Goal: Task Accomplishment & Management: Manage account settings

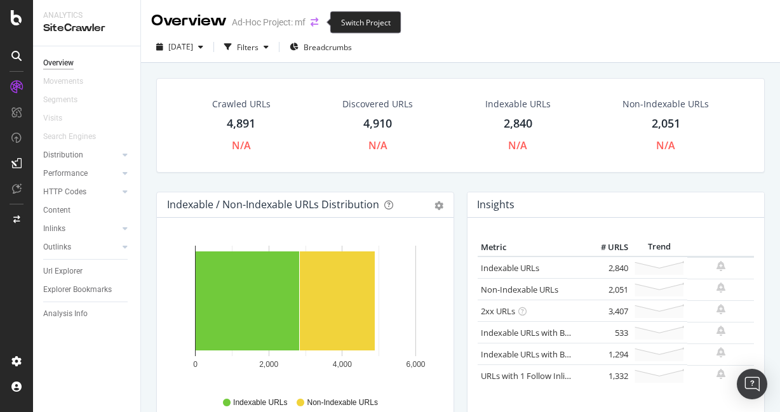
click at [318, 22] on icon "arrow-right-arrow-left" at bounding box center [315, 22] width 8 height 9
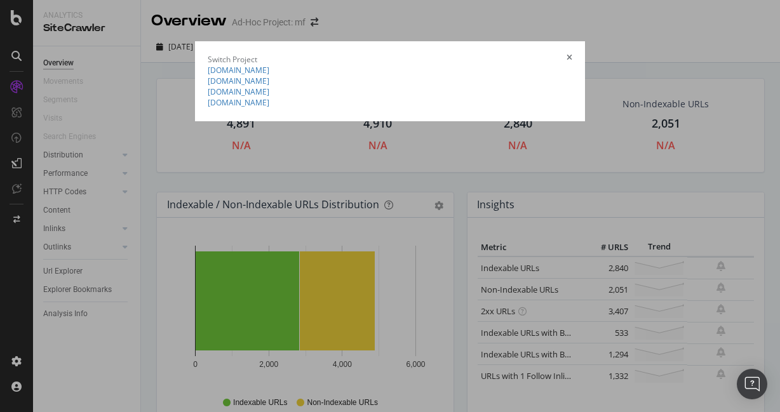
click at [208, 76] on summary "[DOMAIN_NAME]" at bounding box center [390, 70] width 365 height 11
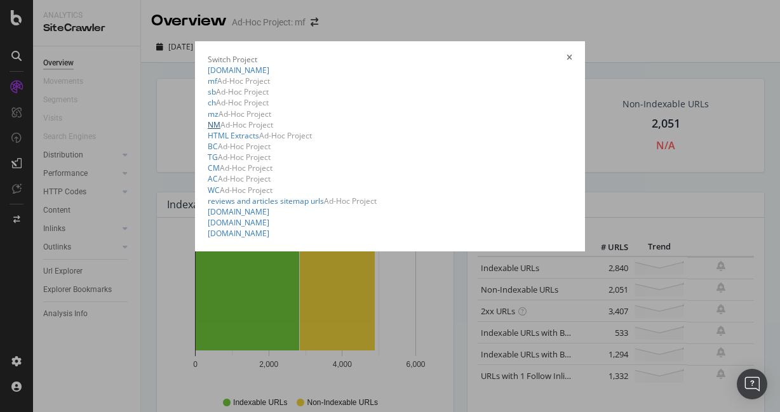
click at [208, 130] on link "NM" at bounding box center [214, 124] width 13 height 11
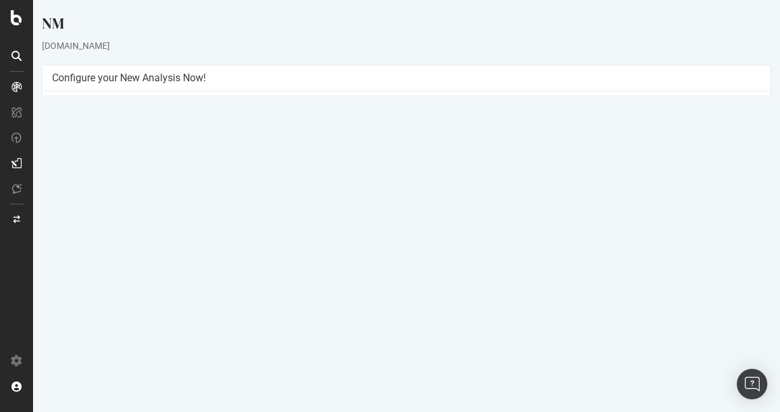
scroll to position [51, 0]
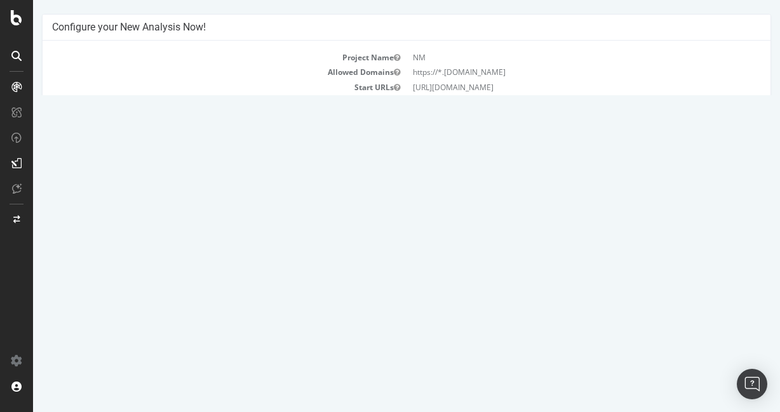
click at [110, 367] on link "[DATE] report" at bounding box center [86, 364] width 49 height 11
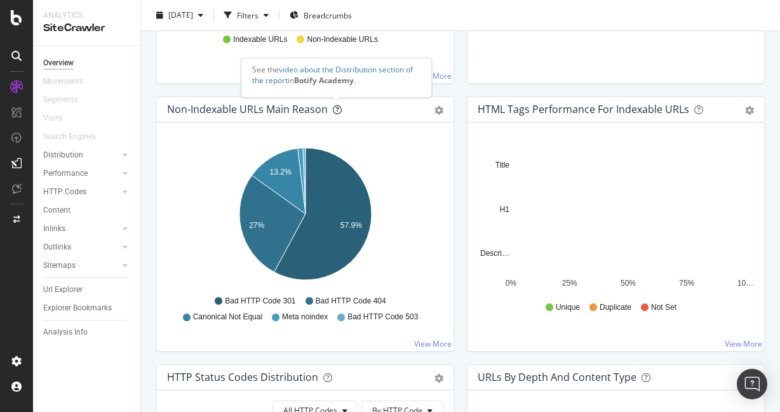
scroll to position [364, 0]
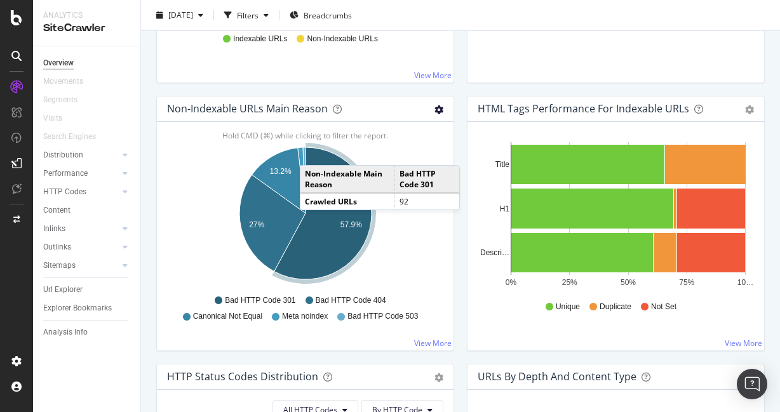
click at [438, 107] on icon "gear" at bounding box center [438, 109] width 9 height 9
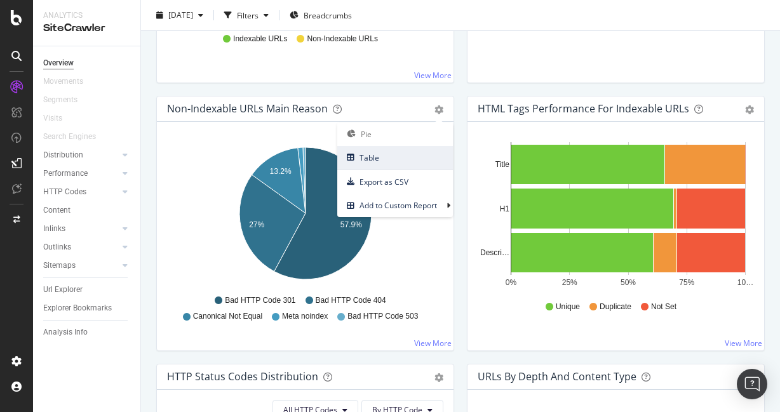
click at [391, 147] on link "Table" at bounding box center [395, 158] width 116 height 24
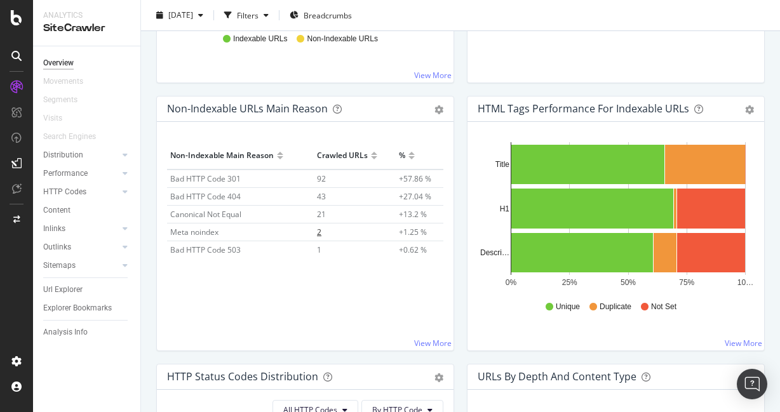
click at [319, 232] on span "2" at bounding box center [319, 232] width 4 height 11
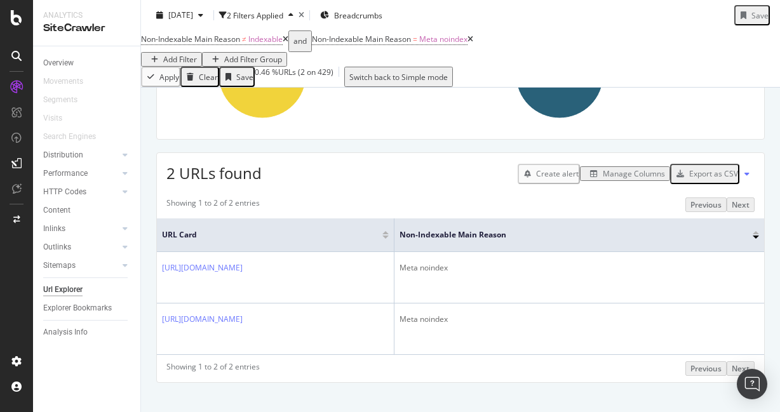
scroll to position [145, 0]
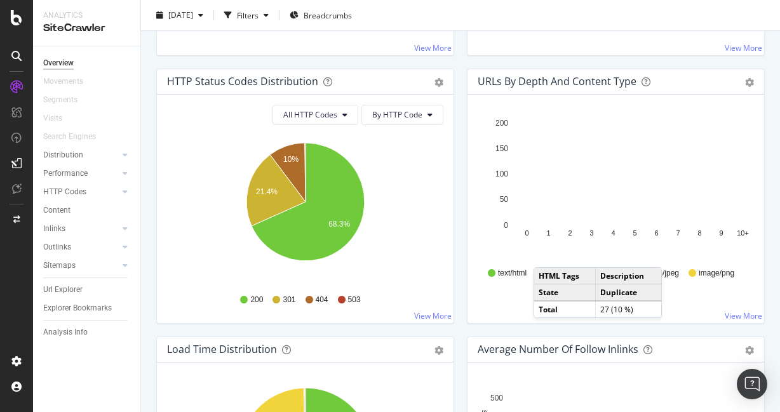
scroll to position [678, 0]
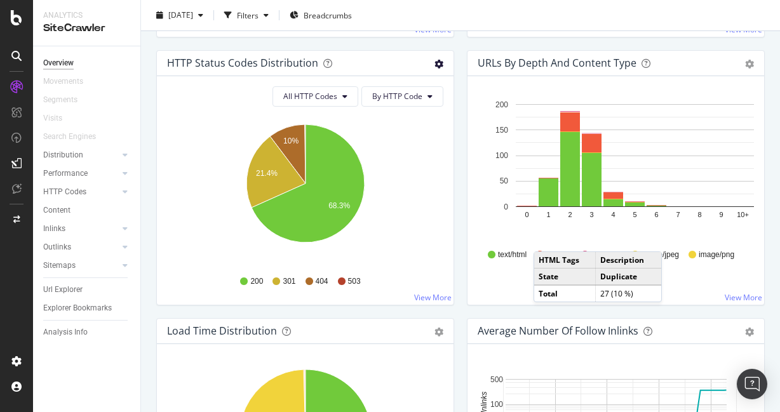
click at [438, 67] on icon "gear" at bounding box center [438, 64] width 9 height 9
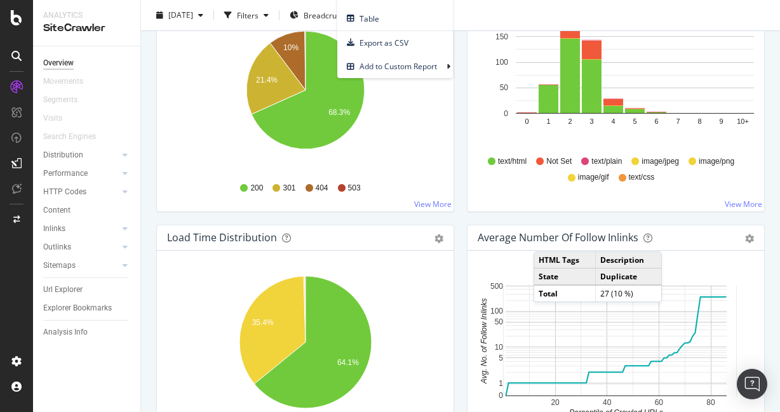
click at [433, 253] on div "Hold CMD (⌘) while clicking to filter the report. 35.4% 64.1% HTML Load Time Cr…" at bounding box center [305, 365] width 297 height 229
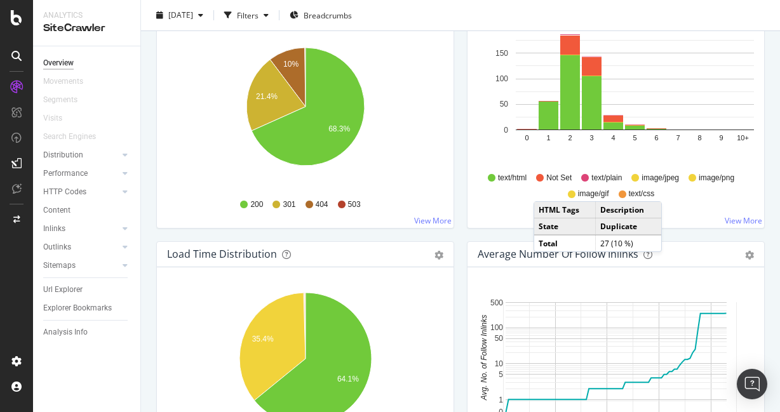
scroll to position [920, 0]
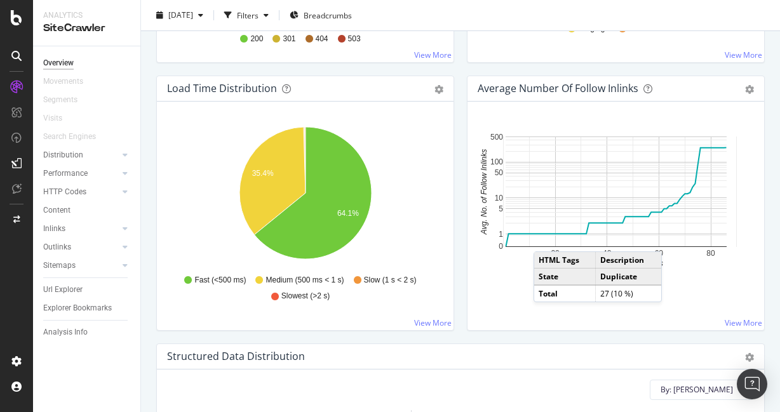
click at [462, 170] on div "Average Number of Follow Inlinks Chart (by Value) Table Export as CSV Add to Cu…" at bounding box center [616, 210] width 311 height 268
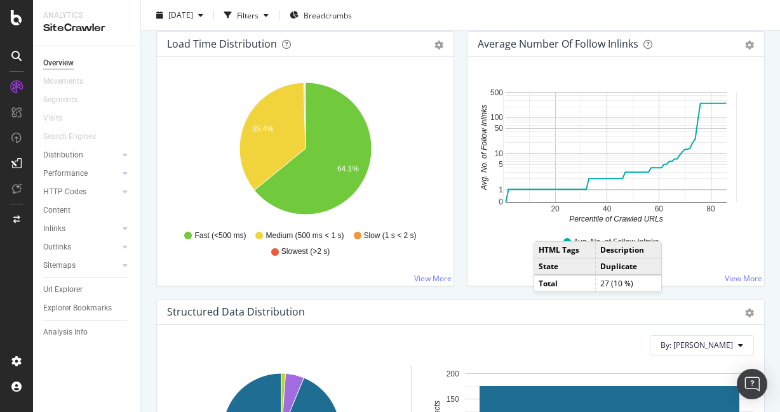
scroll to position [945, 0]
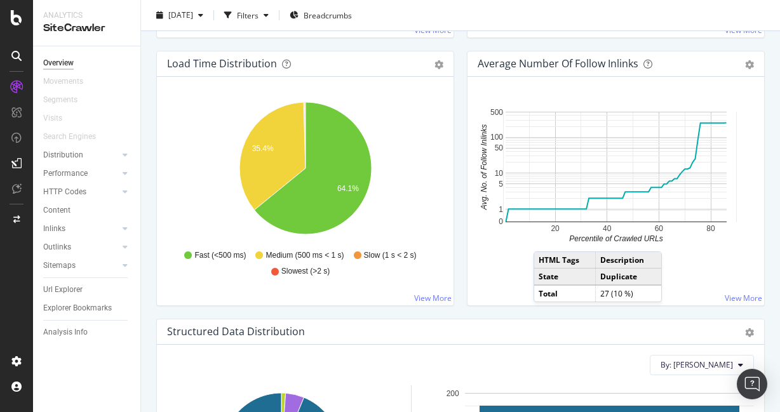
click at [429, 69] on div "Pie Table Export as CSV Add to Custom Report" at bounding box center [433, 63] width 22 height 13
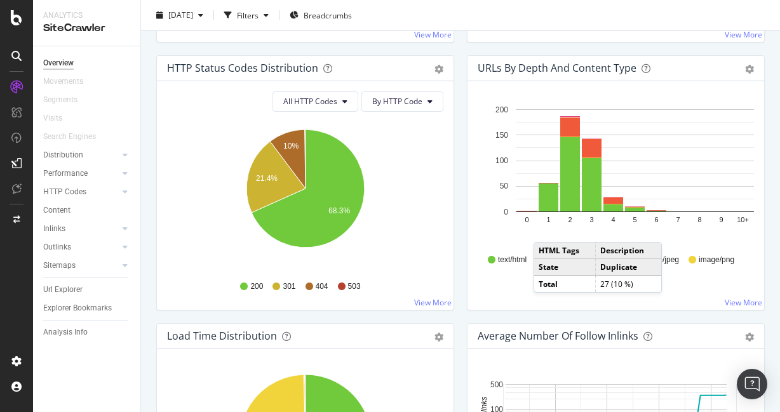
scroll to position [663, 0]
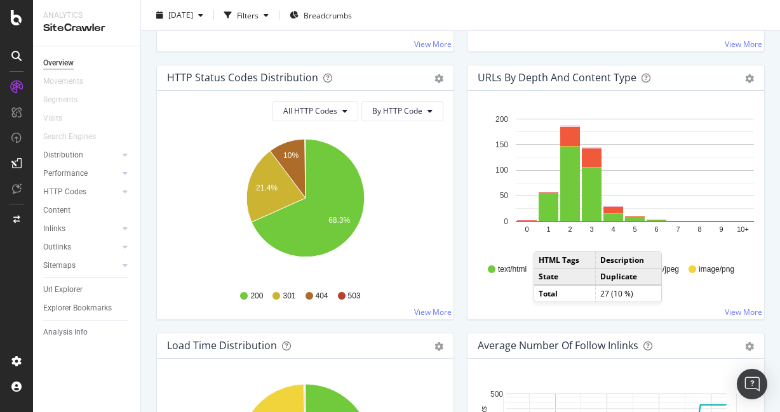
click at [711, 79] on div "URLs by Depth and Content Type" at bounding box center [602, 77] width 248 height 13
click at [711, 79] on div "URLs by Depth and Content Type Bar (by Value) Bar (by Percentage) Table Export …" at bounding box center [616, 77] width 297 height 25
click at [711, 79] on icon "gear" at bounding box center [749, 78] width 9 height 9
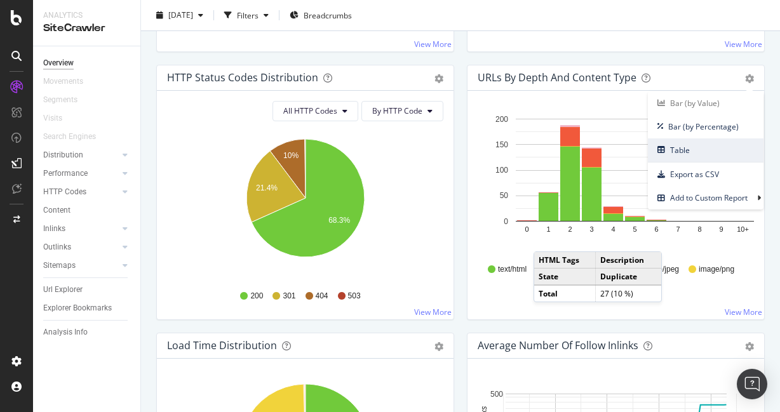
click at [686, 147] on span "Table" at bounding box center [706, 150] width 116 height 17
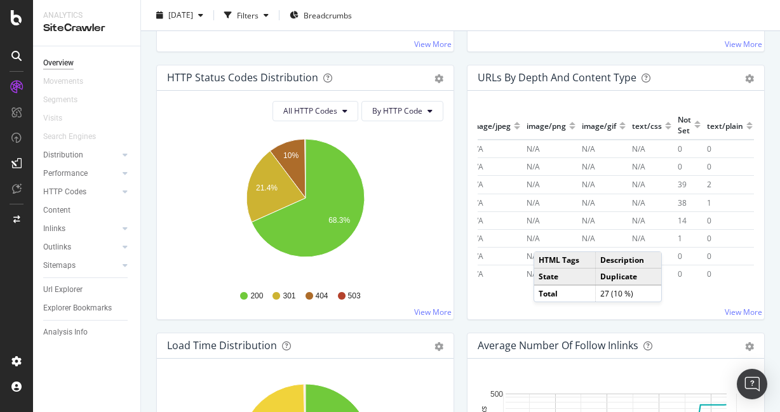
scroll to position [0, 0]
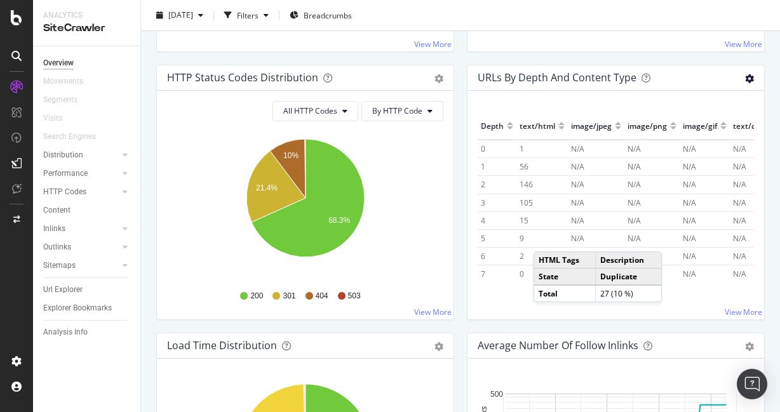
click at [711, 80] on icon "gear" at bounding box center [749, 78] width 9 height 9
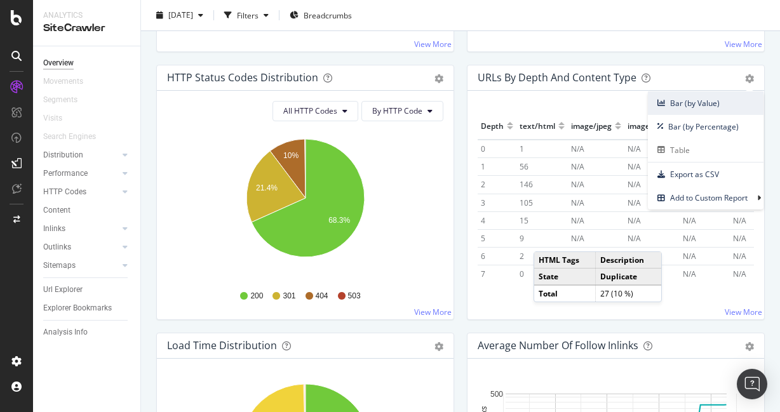
click at [711, 103] on span "Bar (by Value)" at bounding box center [706, 103] width 116 height 17
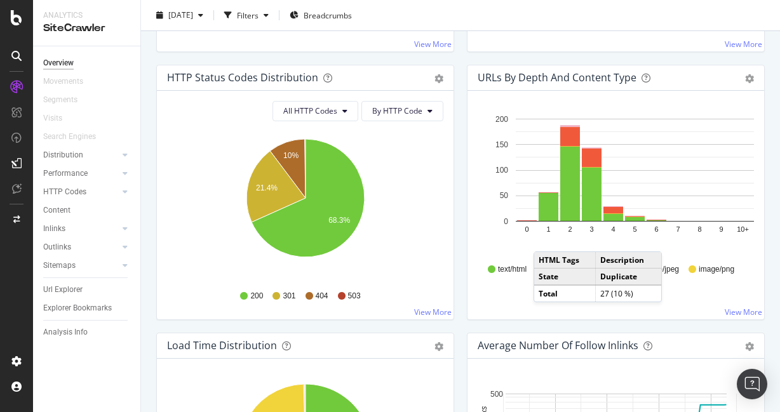
click at [711, 86] on div "URLs by Depth and Content Type Bar (by Value) Bar (by Percentage) Table Export …" at bounding box center [616, 77] width 297 height 25
click at [711, 78] on icon "gear" at bounding box center [749, 78] width 9 height 9
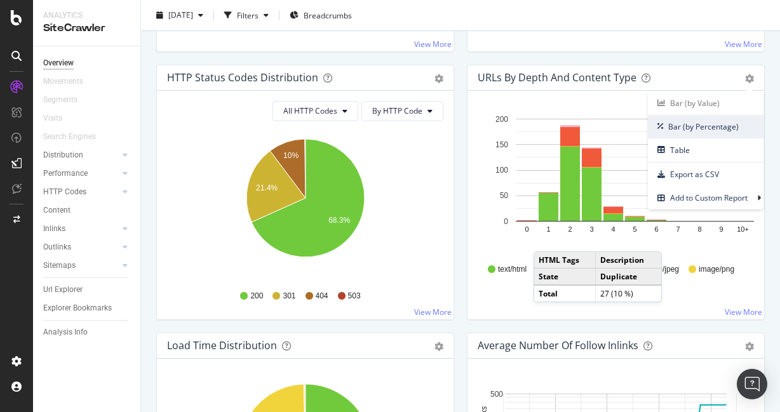
click at [703, 130] on span "Bar (by Percentage)" at bounding box center [706, 126] width 116 height 17
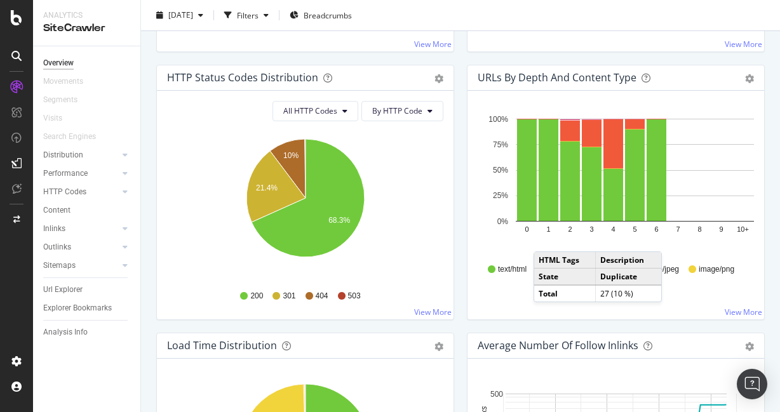
click at [696, 243] on icon "0 1 2 3 4 5 6 7 8 9 10+ 0% 25% 50% 75% 100%" at bounding box center [616, 184] width 276 height 147
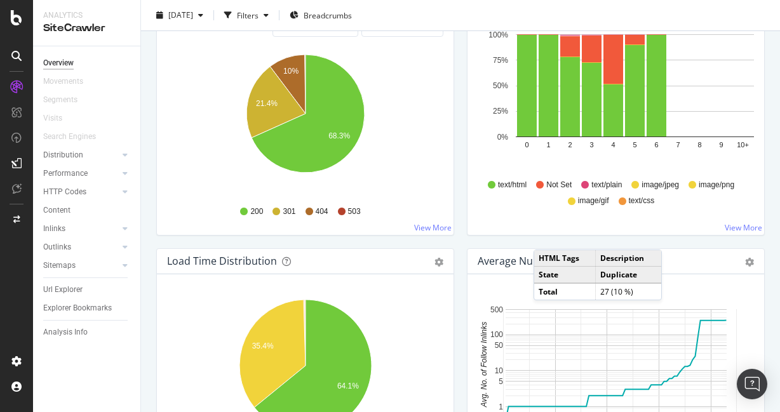
scroll to position [748, 0]
click at [609, 159] on icon "0 1 2 3 4 5 6 7 8 9 10+ 0% 25% 50% 75% 100%" at bounding box center [616, 100] width 276 height 147
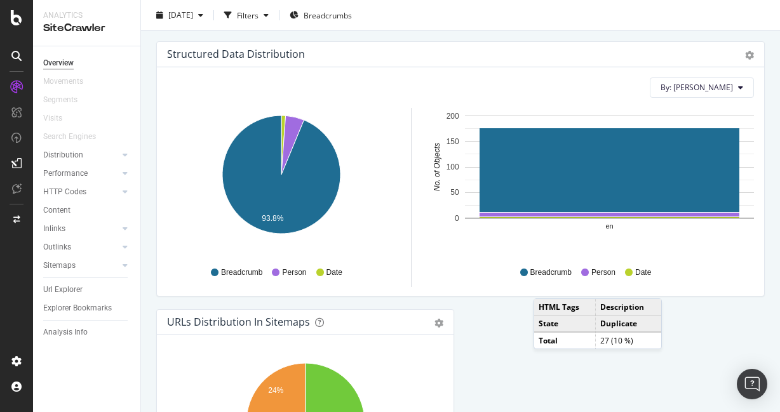
scroll to position [1270, 0]
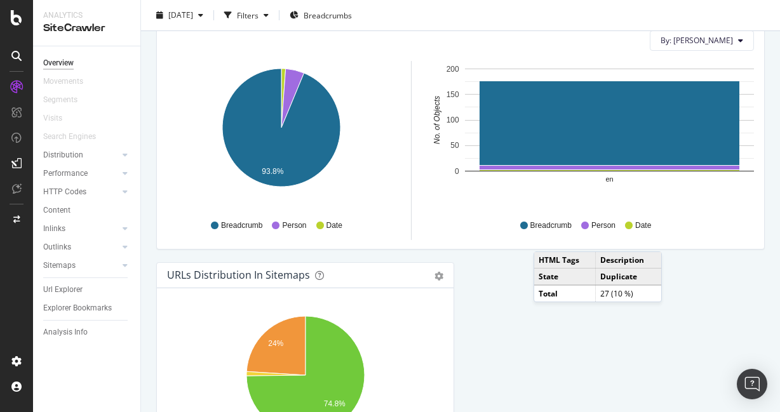
click at [433, 148] on icon "A chart." at bounding box center [437, 120] width 8 height 103
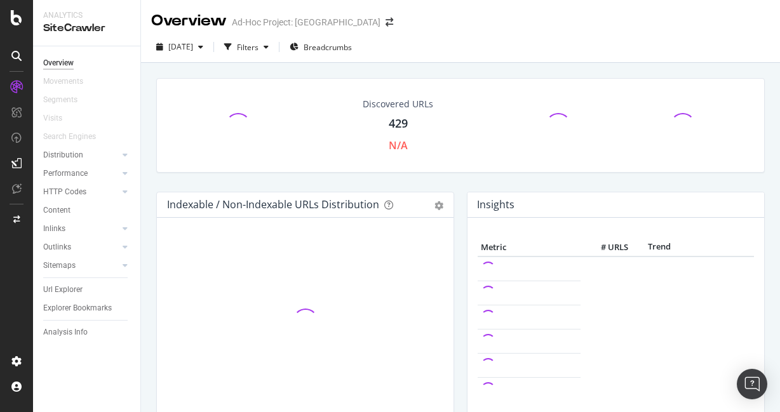
click at [13, 8] on div at bounding box center [16, 206] width 33 height 412
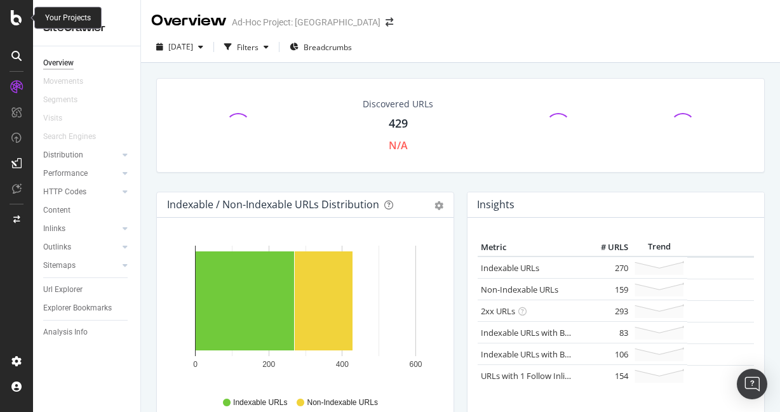
click at [13, 12] on icon at bounding box center [16, 17] width 11 height 15
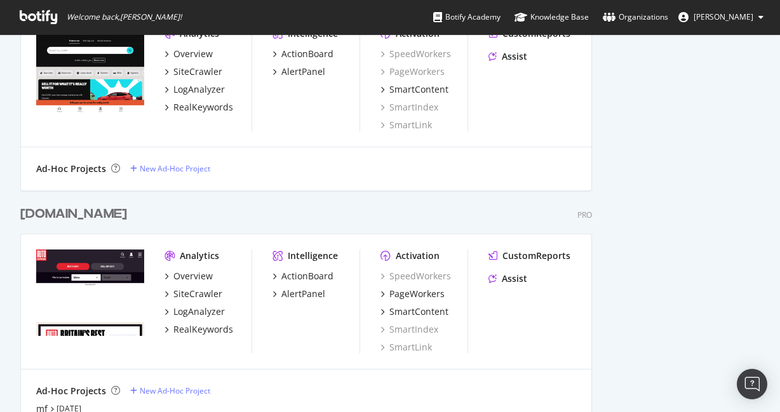
scroll to position [654, 0]
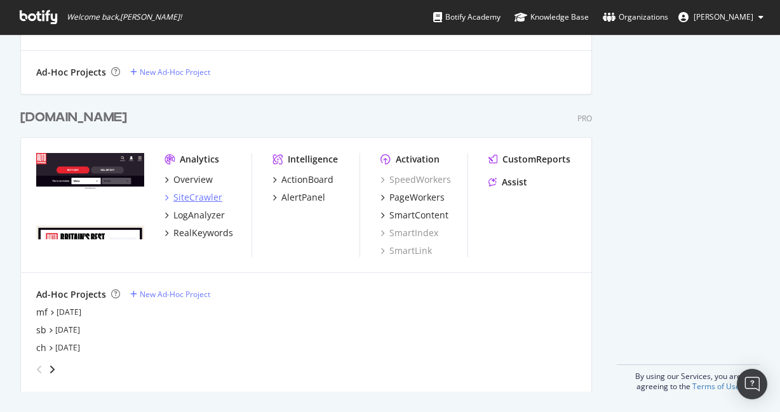
click at [199, 198] on div "SiteCrawler" at bounding box center [197, 197] width 49 height 13
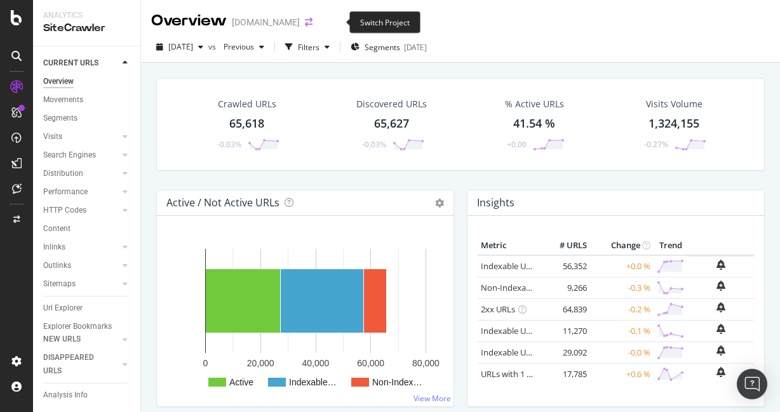
click at [313, 26] on icon "arrow-right-arrow-left" at bounding box center [309, 22] width 8 height 9
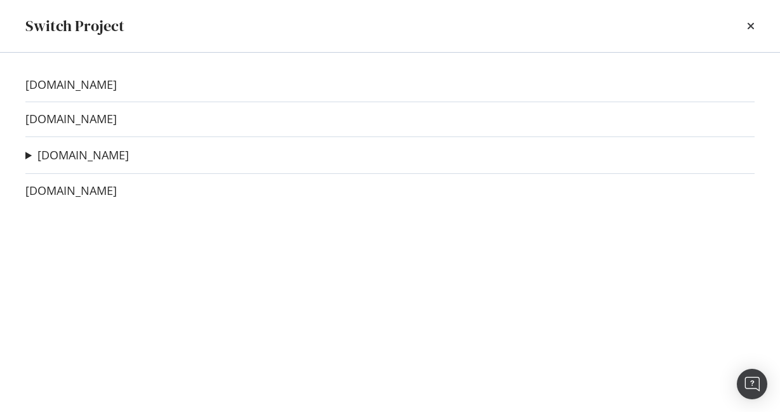
click at [24, 158] on div "www.carwow.de www.carwow.es www.autoexpress.co.uk mf Ad-Hoc Project sb Ad-Hoc P…" at bounding box center [390, 233] width 780 height 360
click at [26, 156] on summary "[DOMAIN_NAME]" at bounding box center [77, 155] width 104 height 17
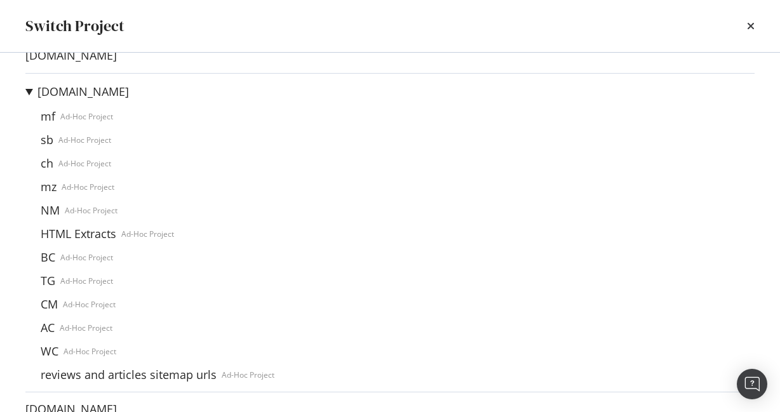
scroll to position [93, 0]
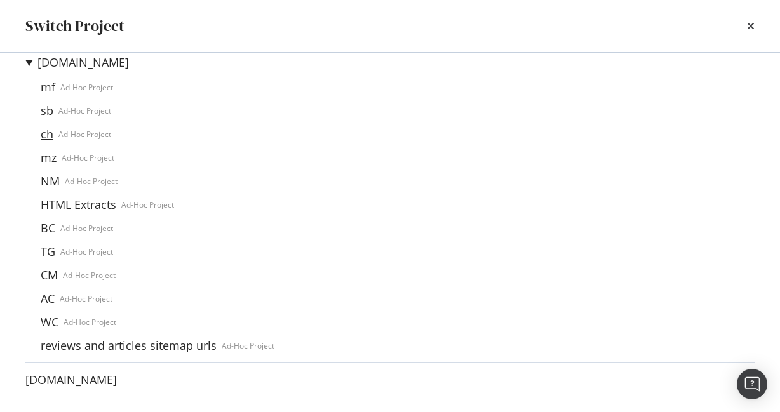
click at [48, 133] on link "ch" at bounding box center [47, 134] width 23 height 13
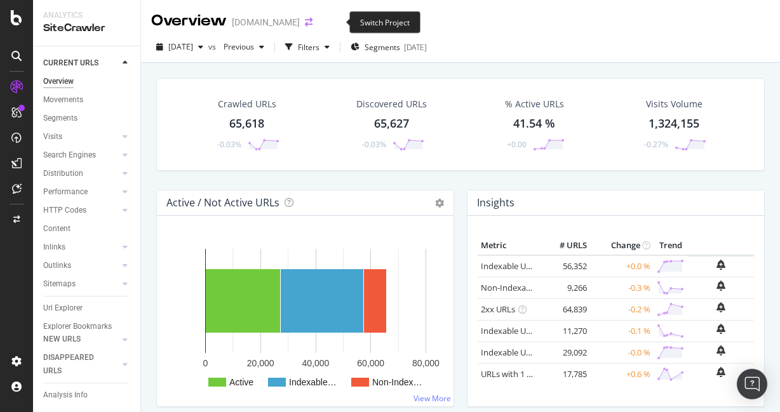
click at [313, 20] on icon "arrow-right-arrow-left" at bounding box center [309, 22] width 8 height 9
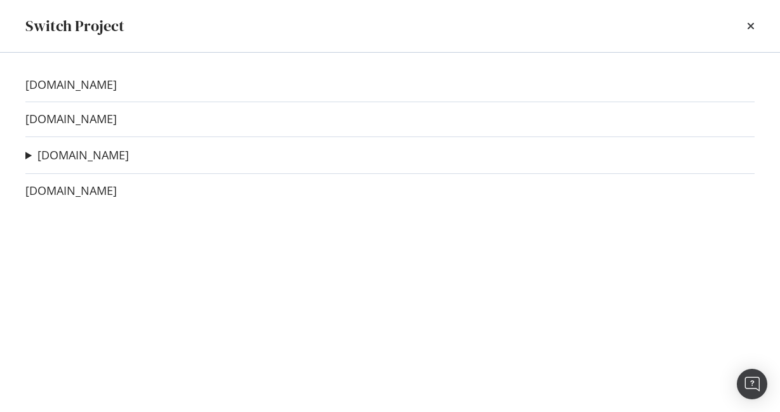
click at [28, 159] on summary "[DOMAIN_NAME]" at bounding box center [77, 155] width 104 height 17
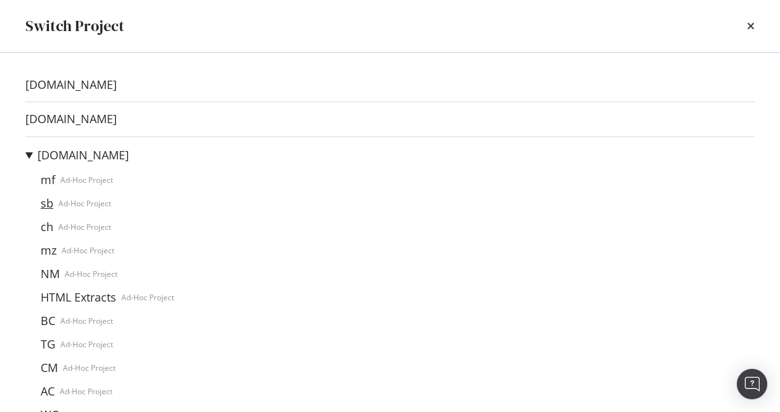
click at [48, 207] on link "sb" at bounding box center [47, 203] width 23 height 13
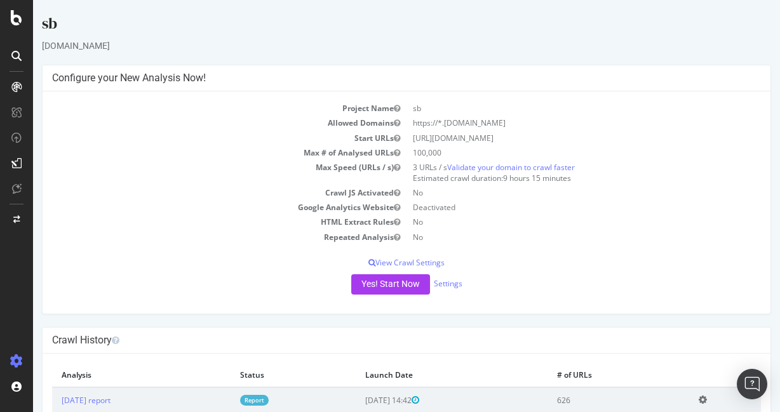
scroll to position [36, 0]
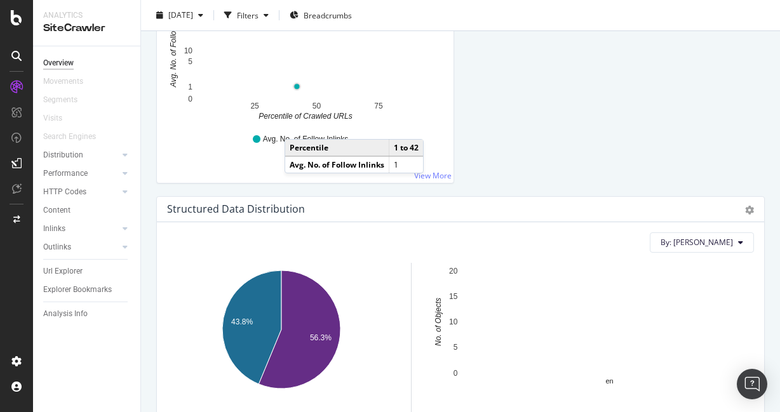
scroll to position [1346, 0]
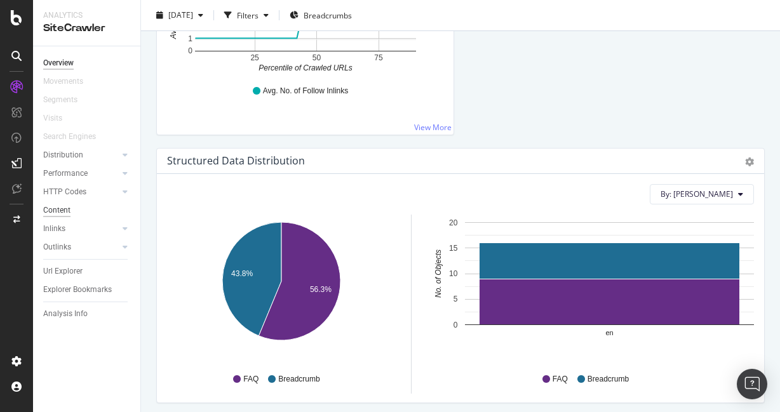
click at [65, 213] on div "Content" at bounding box center [56, 210] width 27 height 13
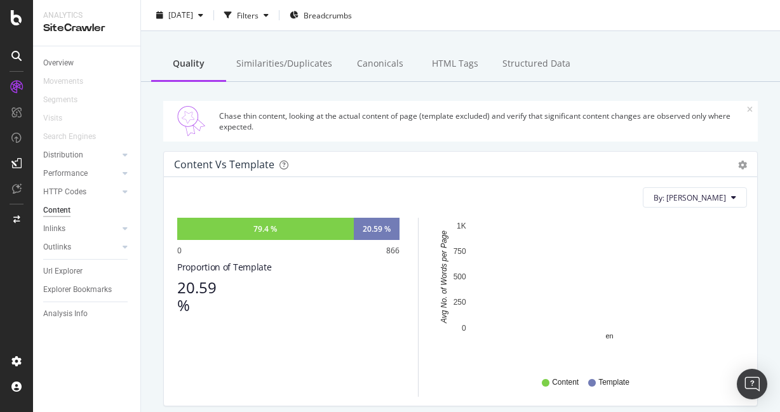
scroll to position [41, 0]
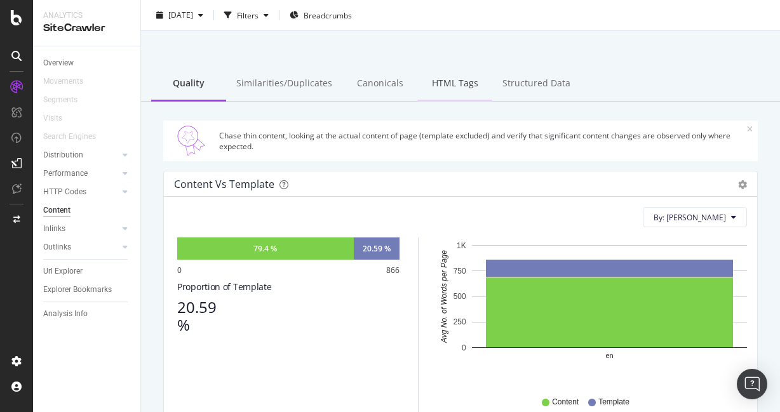
click at [457, 91] on div "HTML Tags" at bounding box center [454, 84] width 75 height 35
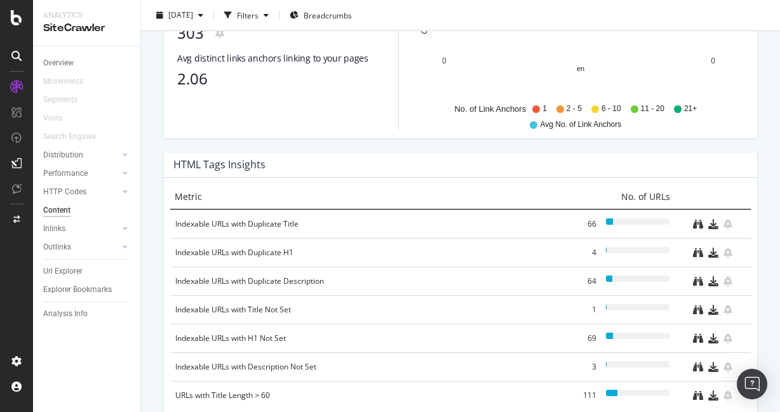
scroll to position [910, 0]
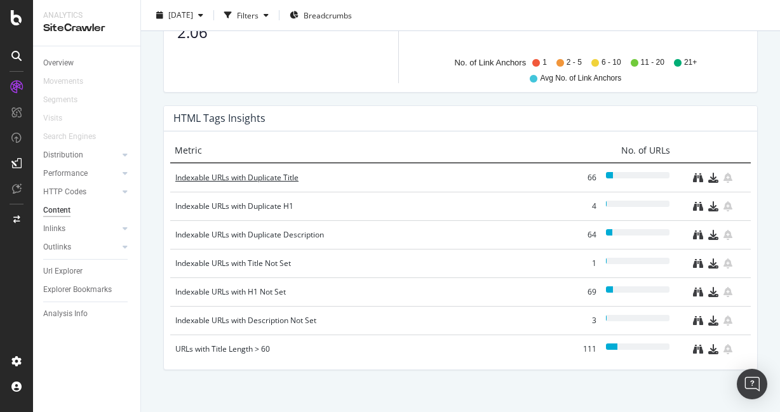
click at [262, 182] on div "Indexable URLs with Duplicate Title" at bounding box center [365, 178] width 380 height 13
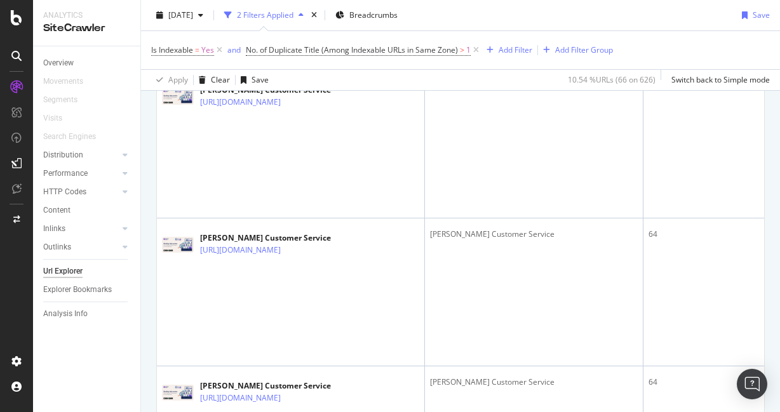
scroll to position [2535, 0]
click at [14, 21] on icon at bounding box center [16, 17] width 11 height 15
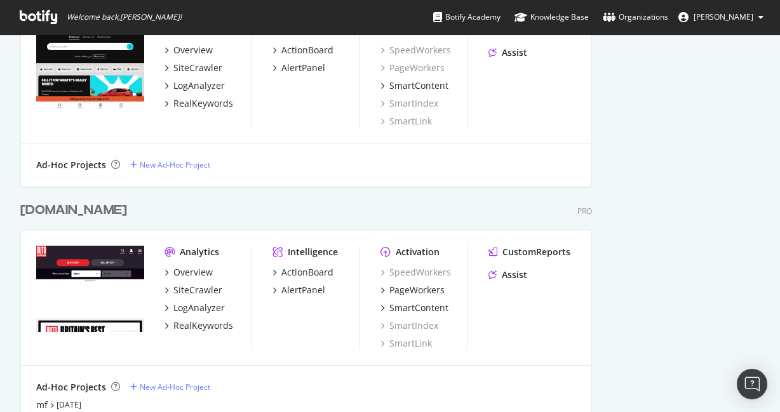
scroll to position [654, 0]
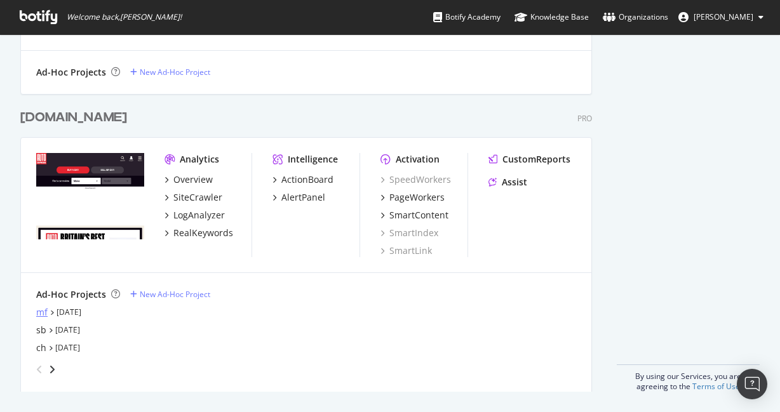
click at [39, 313] on div "mf" at bounding box center [41, 312] width 11 height 13
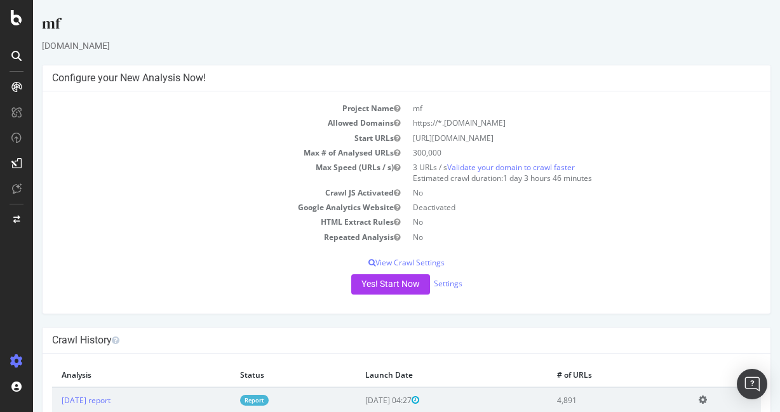
scroll to position [36, 0]
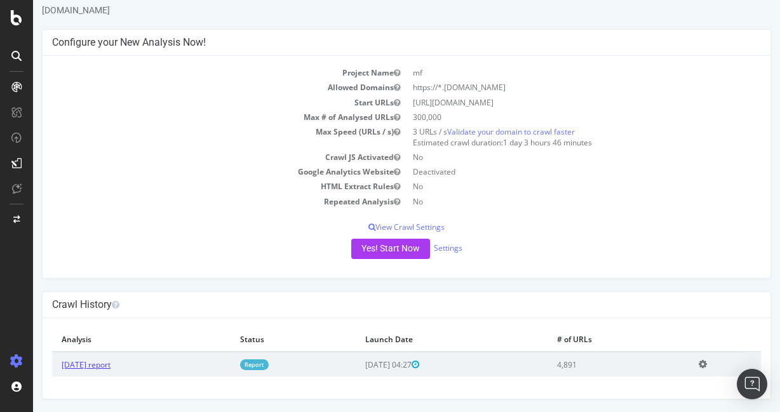
click at [111, 362] on link "2025 Sep. 6th report" at bounding box center [86, 365] width 49 height 11
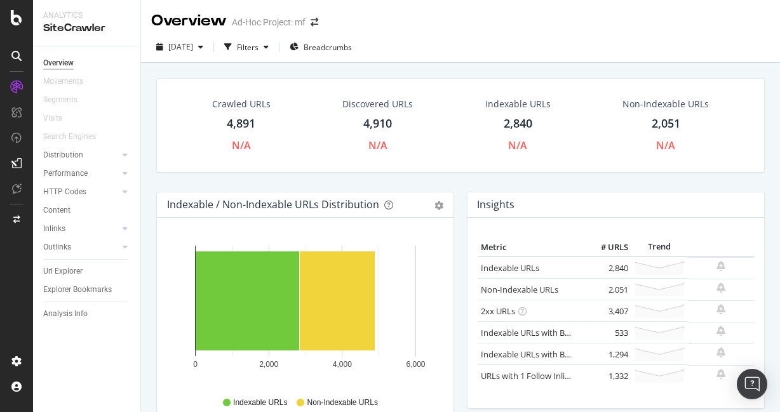
click at [14, 24] on icon at bounding box center [16, 17] width 11 height 15
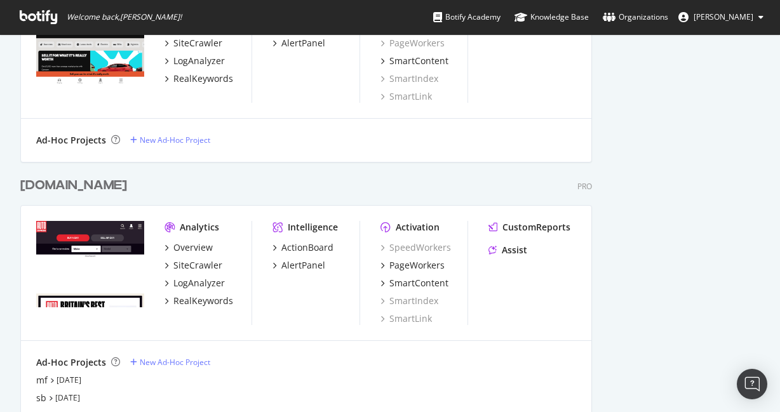
scroll to position [654, 0]
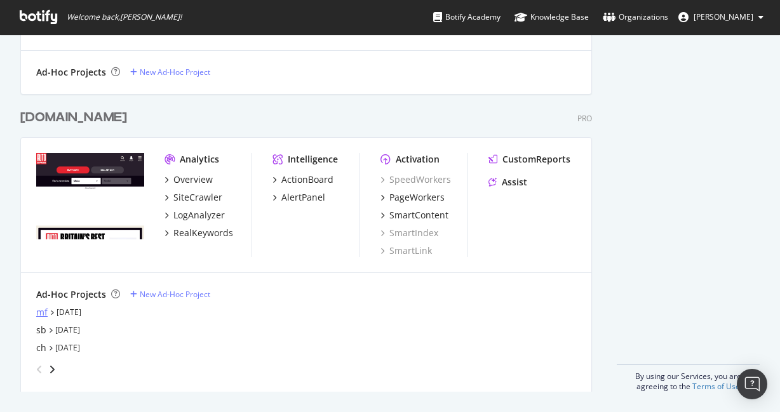
click at [39, 314] on div "mf" at bounding box center [41, 312] width 11 height 13
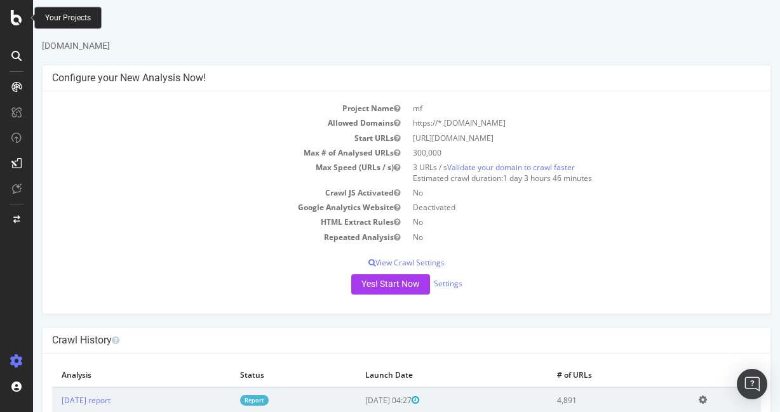
scroll to position [36, 0]
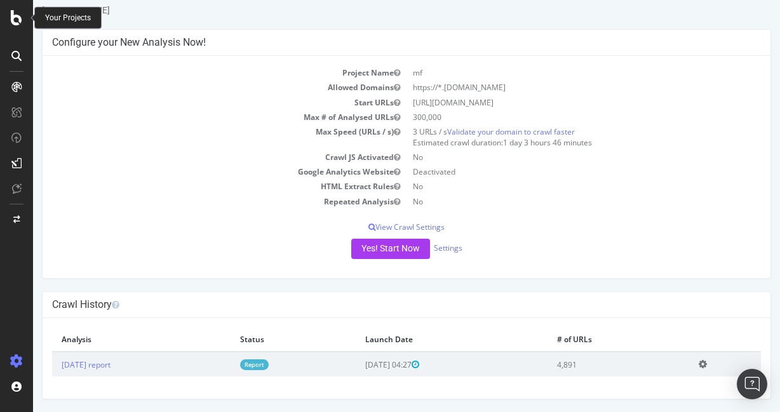
click at [706, 361] on td "Add name Delete analysis" at bounding box center [725, 364] width 72 height 25
click at [707, 363] on icon at bounding box center [703, 365] width 8 height 10
click at [664, 401] on link "Delete analysis" at bounding box center [656, 399] width 102 height 17
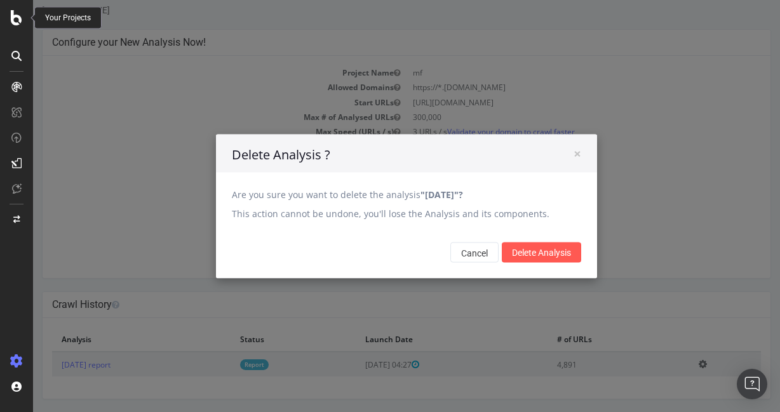
click at [544, 264] on div "Cancel Delete Analysis" at bounding box center [406, 252] width 381 height 52
click at [539, 255] on input "Delete Analysis" at bounding box center [541, 252] width 79 height 20
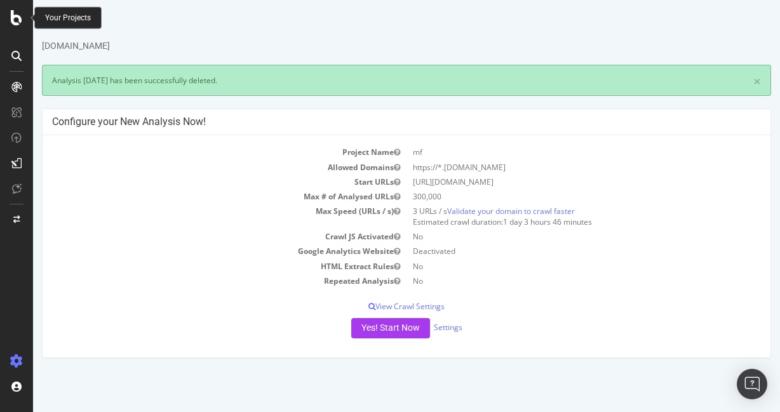
scroll to position [0, 0]
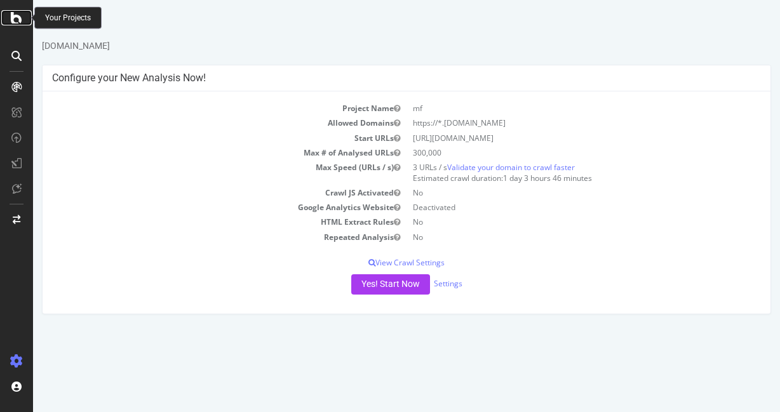
click at [13, 22] on icon at bounding box center [16, 17] width 11 height 15
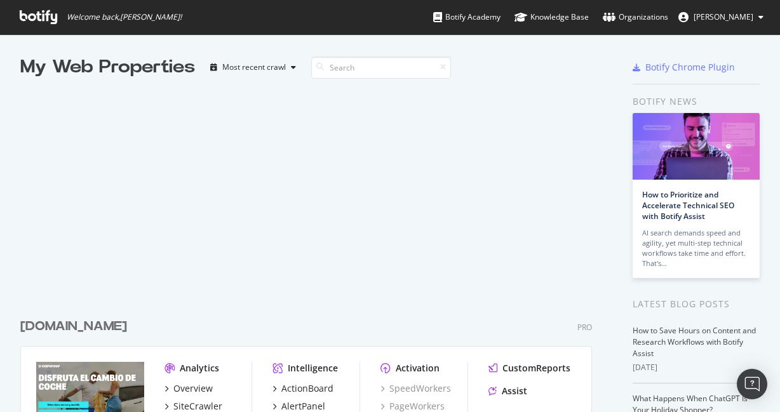
scroll to position [654, 0]
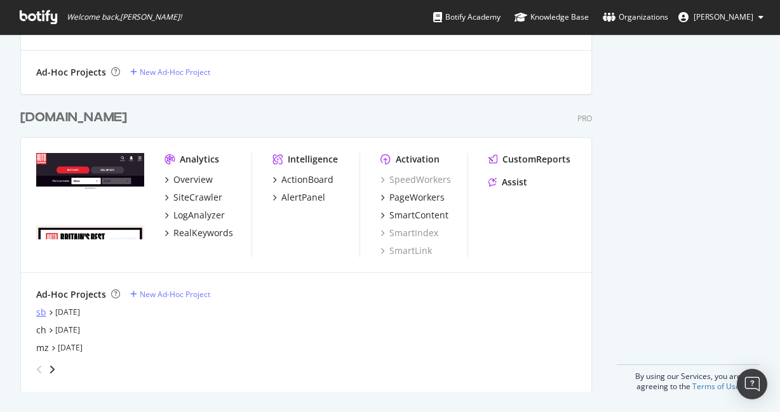
click at [40, 313] on div "sb" at bounding box center [41, 312] width 10 height 13
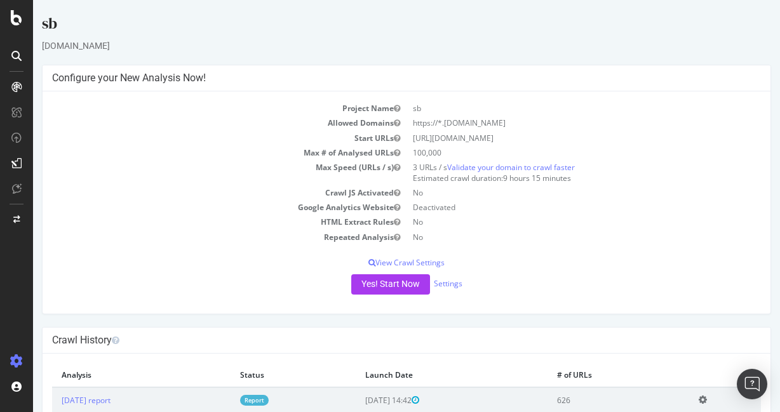
scroll to position [36, 0]
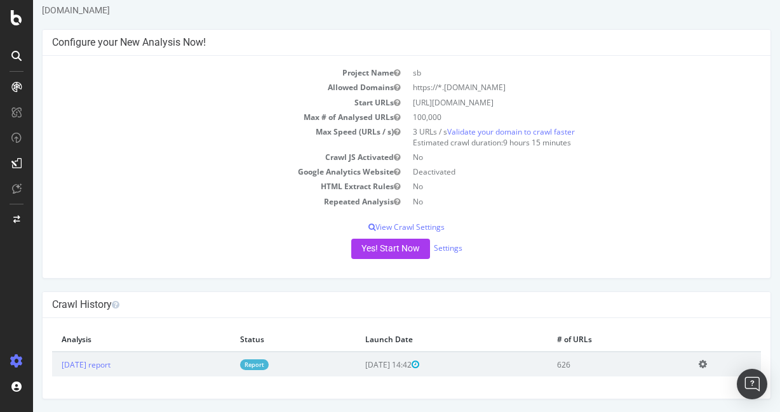
click at [707, 367] on icon at bounding box center [703, 365] width 8 height 10
click at [665, 401] on link "Delete analysis" at bounding box center [656, 399] width 102 height 17
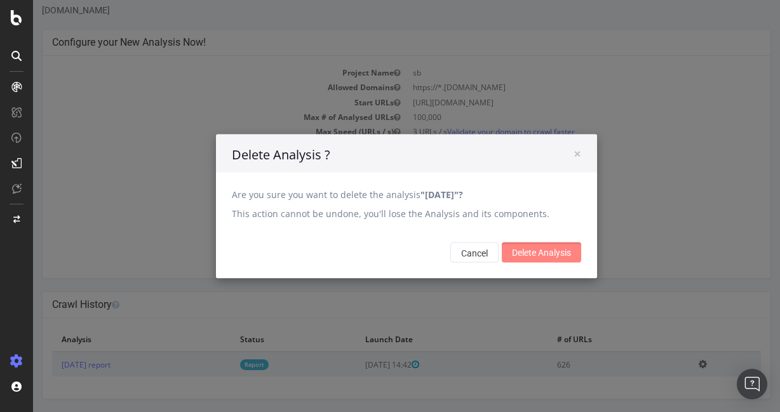
click at [536, 253] on input "Delete Analysis" at bounding box center [541, 252] width 79 height 20
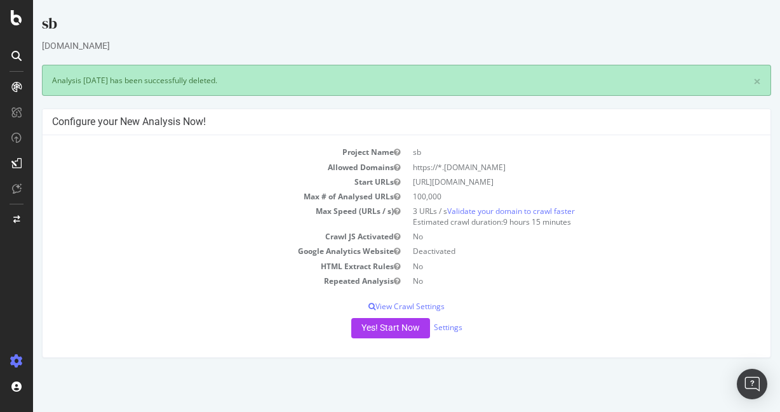
scroll to position [0, 0]
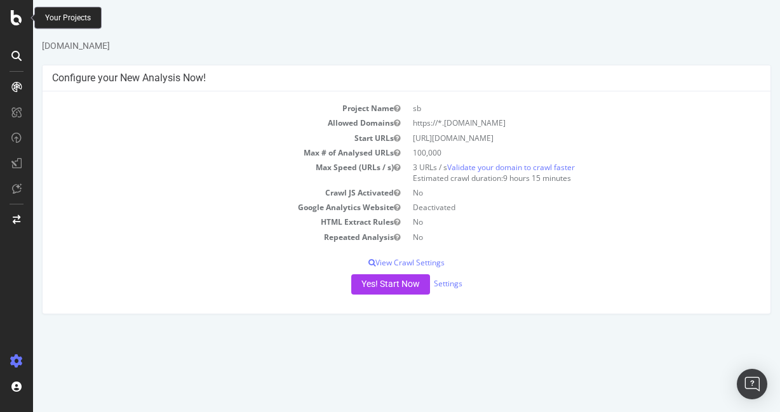
click at [11, 27] on div at bounding box center [16, 206] width 33 height 412
click at [12, 15] on icon at bounding box center [16, 17] width 11 height 15
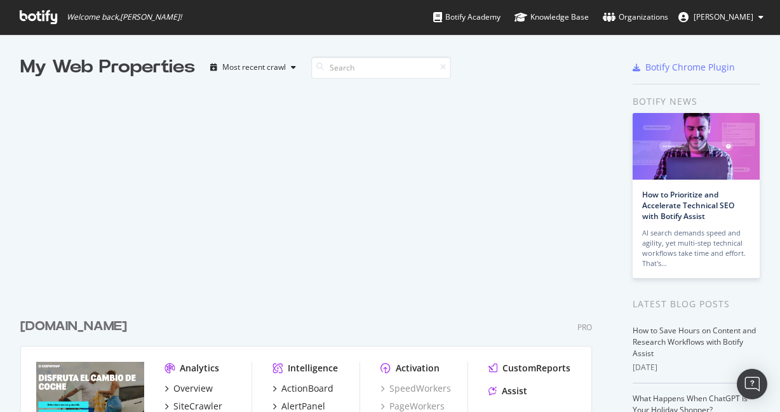
scroll to position [654, 0]
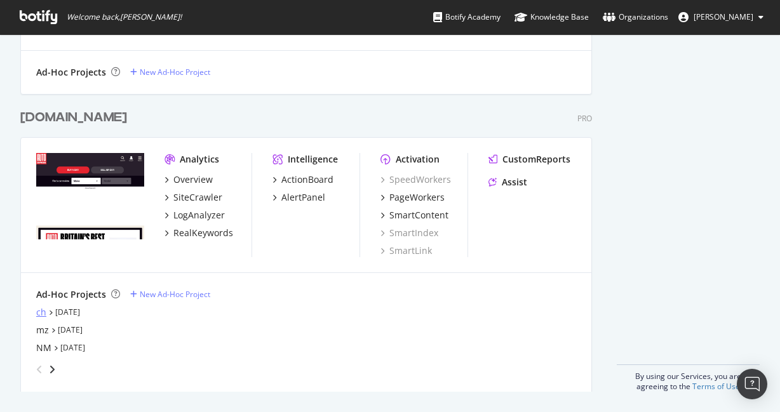
click at [39, 311] on div "ch" at bounding box center [41, 312] width 10 height 13
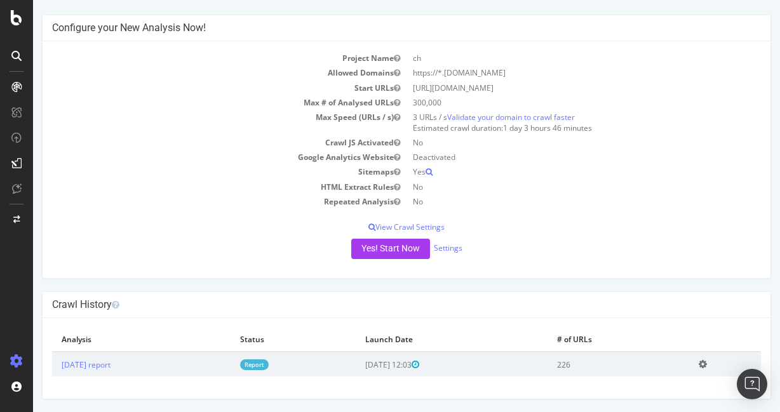
scroll to position [50, 0]
click at [94, 366] on link "[DATE] report" at bounding box center [86, 365] width 49 height 11
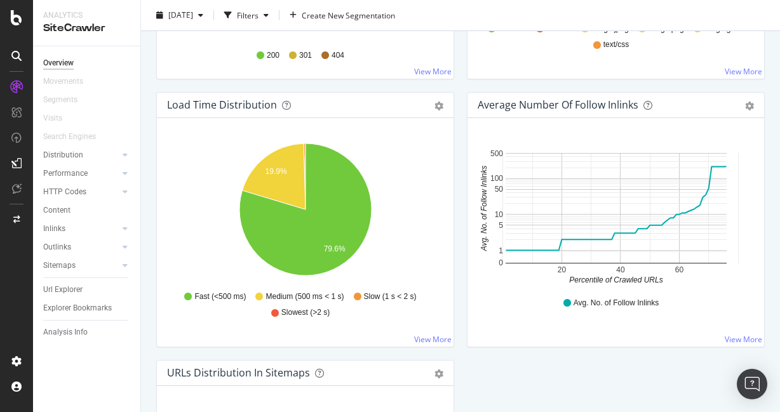
scroll to position [1164, 0]
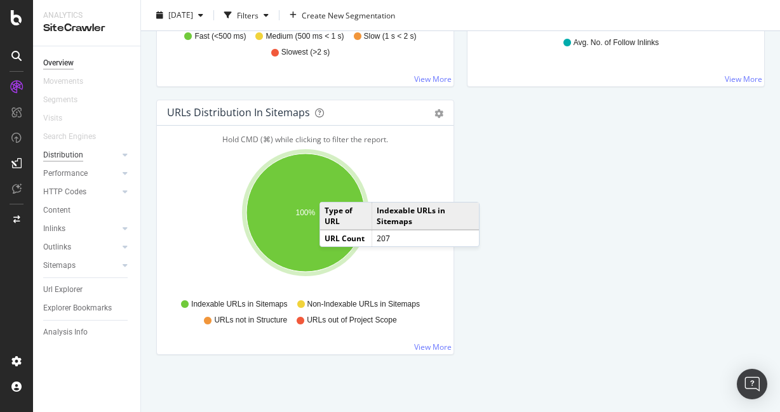
click at [66, 157] on div "Distribution" at bounding box center [63, 155] width 40 height 13
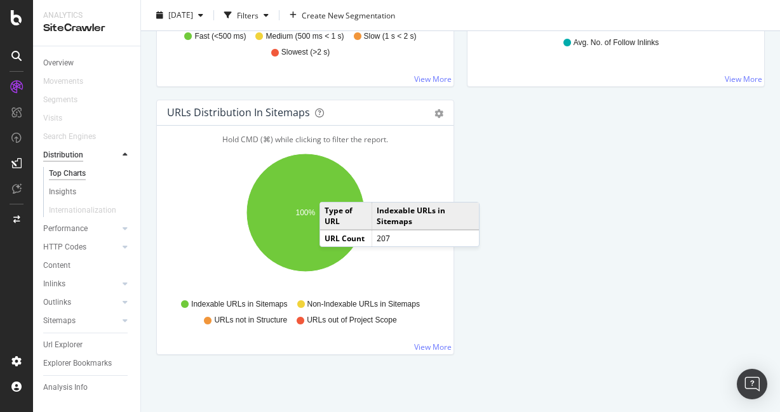
scroll to position [1164, 0]
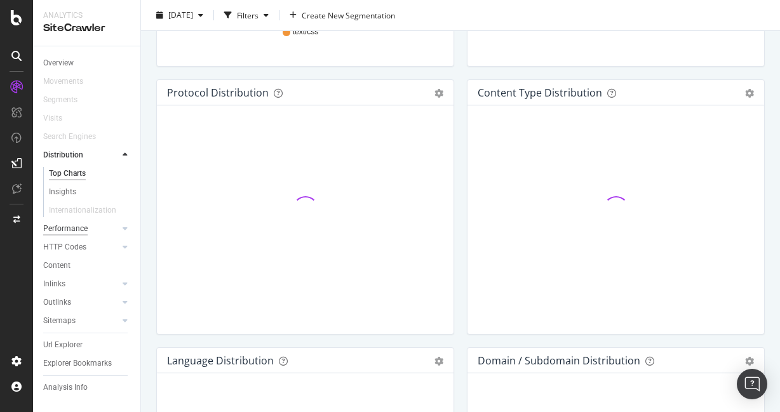
click at [77, 229] on div "Performance" at bounding box center [65, 228] width 44 height 13
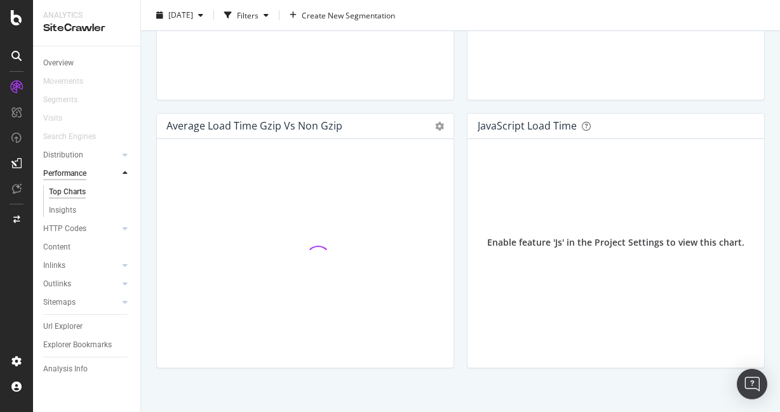
scroll to position [915, 0]
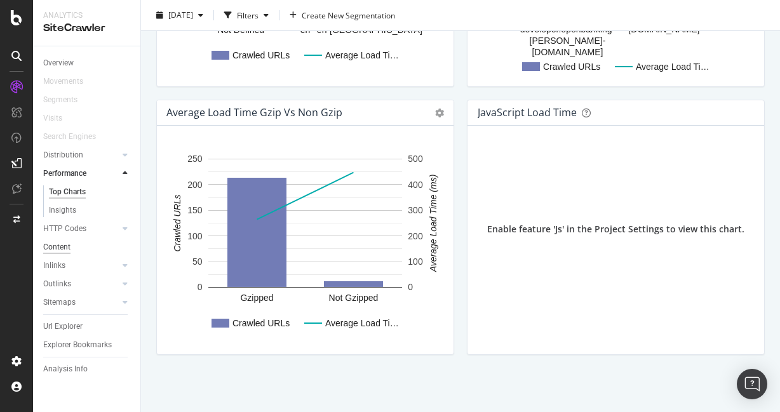
click at [65, 251] on div "Content" at bounding box center [56, 247] width 27 height 13
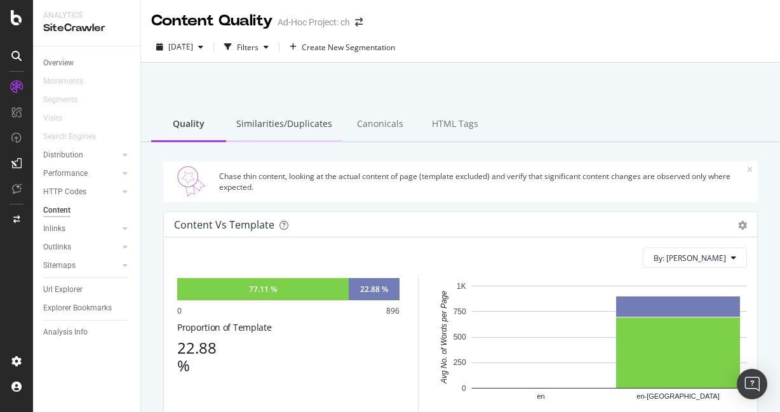
click at [318, 126] on div "Similarities/Duplicates" at bounding box center [284, 124] width 116 height 35
